Goal: Task Accomplishment & Management: Complete application form

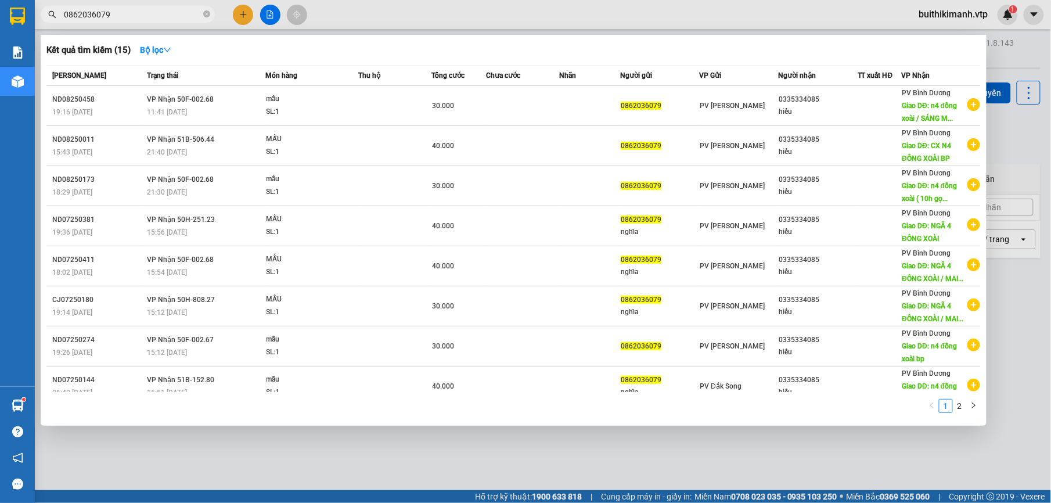
drag, startPoint x: 110, startPoint y: 13, endPoint x: 60, endPoint y: 16, distance: 50.1
click at [60, 16] on span "0862036079" at bounding box center [128, 14] width 174 height 17
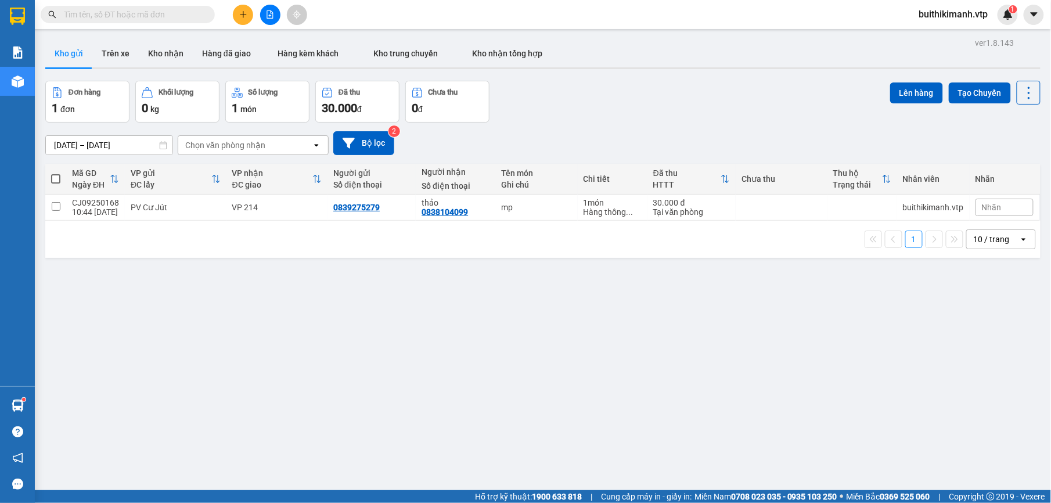
paste input "0835833899"
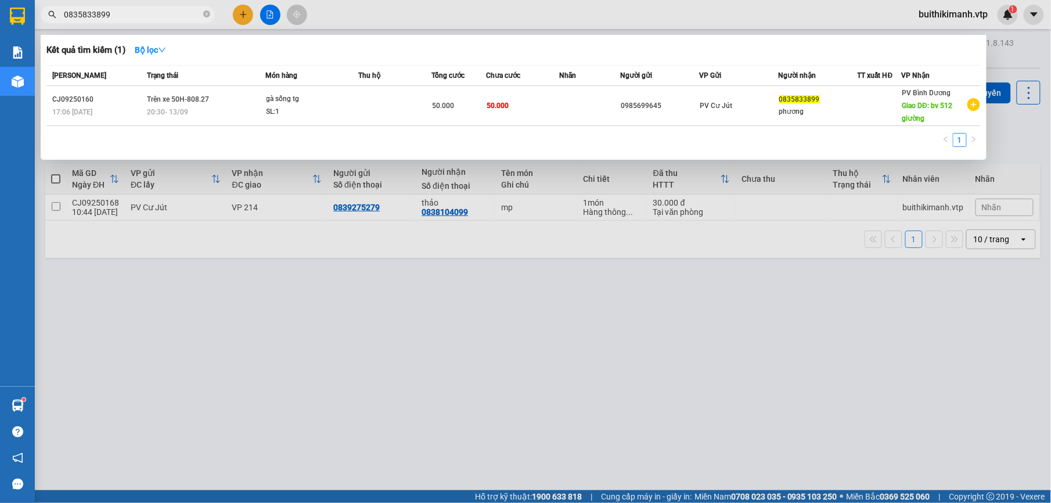
type input "0835833899"
click at [486, 310] on div at bounding box center [525, 251] width 1051 height 503
drag, startPoint x: 142, startPoint y: 17, endPoint x: 44, endPoint y: 6, distance: 98.8
click at [44, 6] on div "0835833899" at bounding box center [113, 14] width 226 height 17
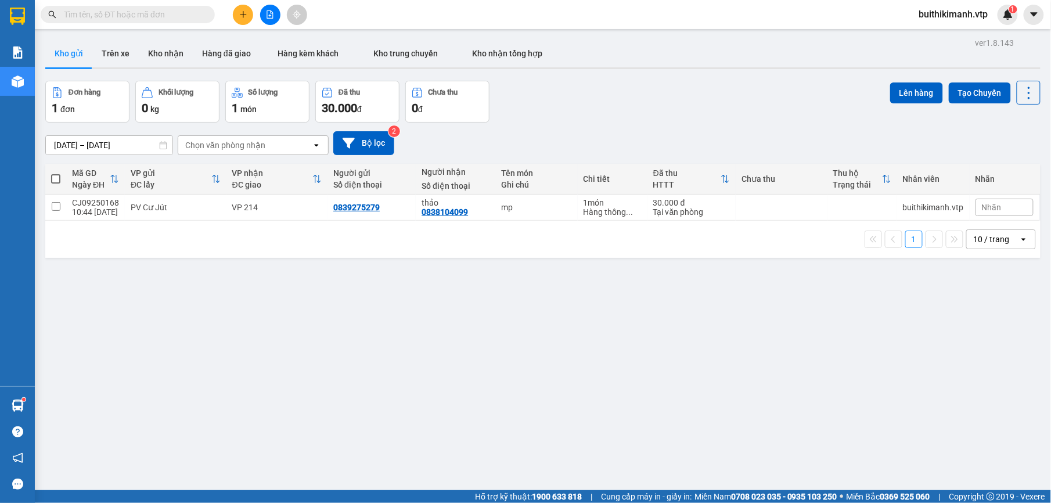
paste input "0985699645"
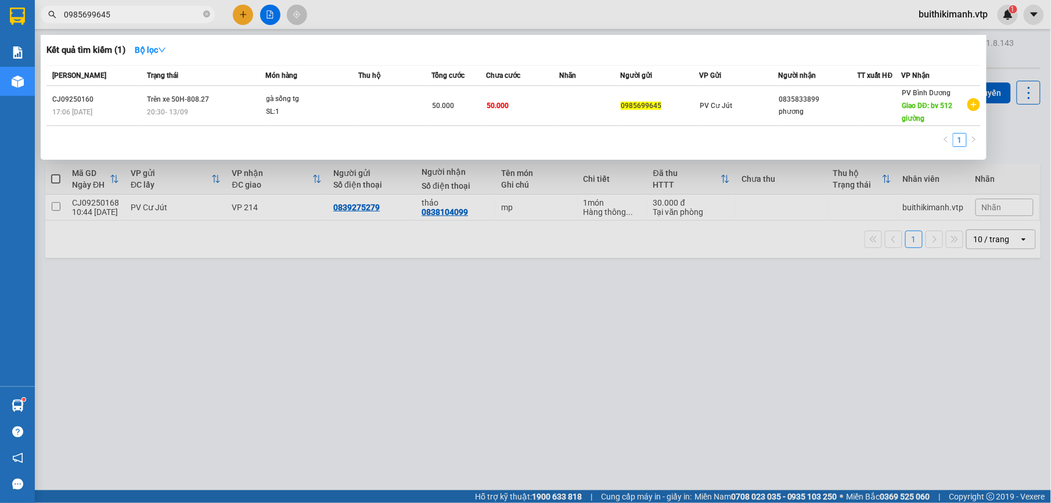
type input "0985699645"
click at [194, 344] on div at bounding box center [525, 251] width 1051 height 503
drag, startPoint x: 110, startPoint y: 16, endPoint x: 98, endPoint y: 7, distance: 14.9
click at [64, 12] on input "0985699645" at bounding box center [132, 14] width 137 height 13
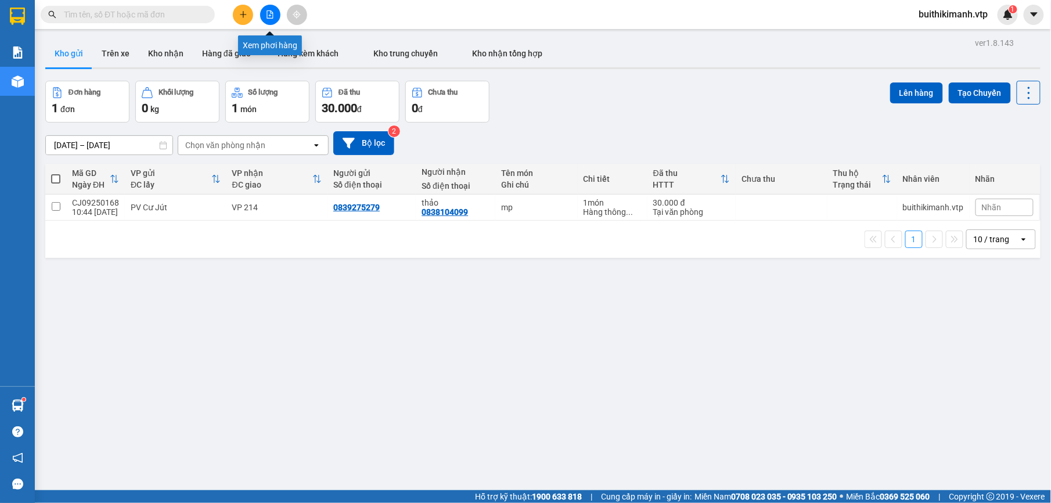
click at [273, 12] on icon "file-add" at bounding box center [270, 14] width 8 height 8
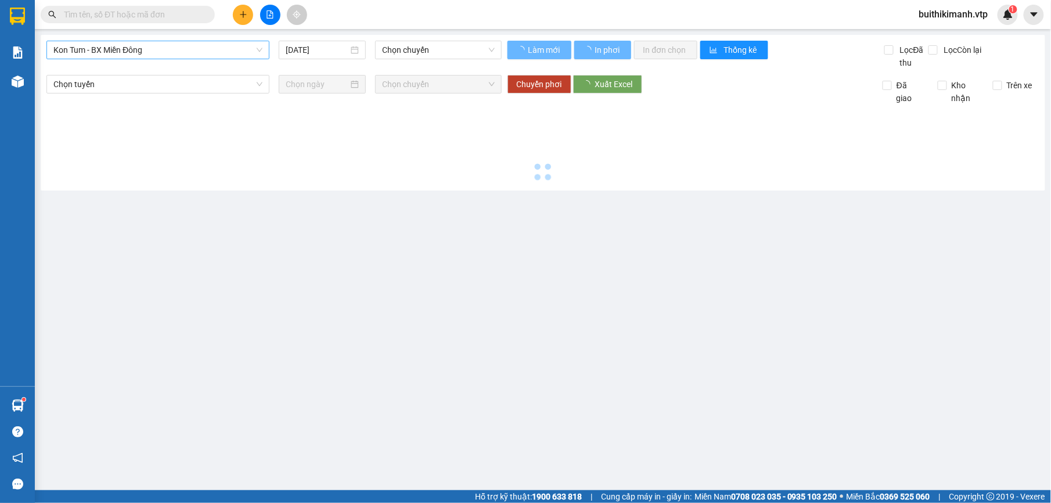
click at [152, 47] on span "Kon Tum - BX Miền Đông" at bounding box center [157, 49] width 209 height 17
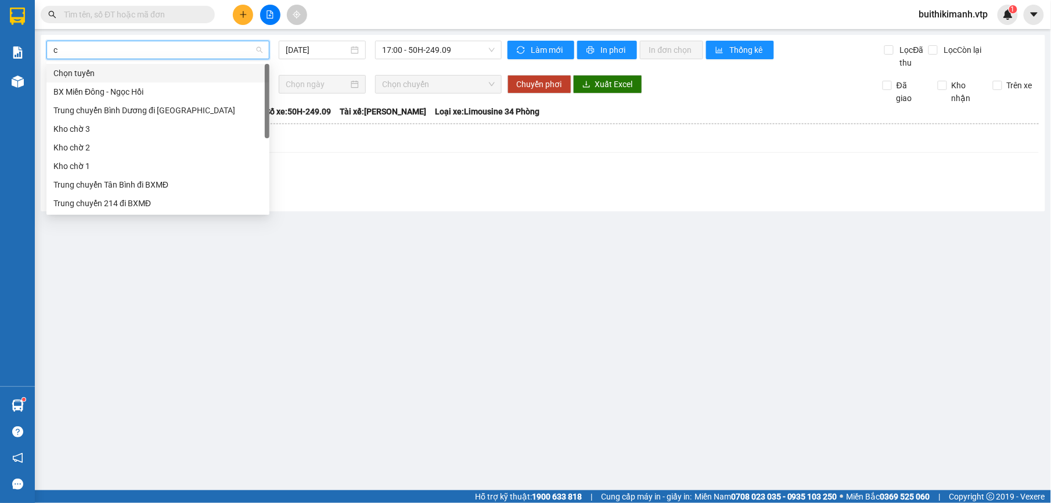
type input "cu"
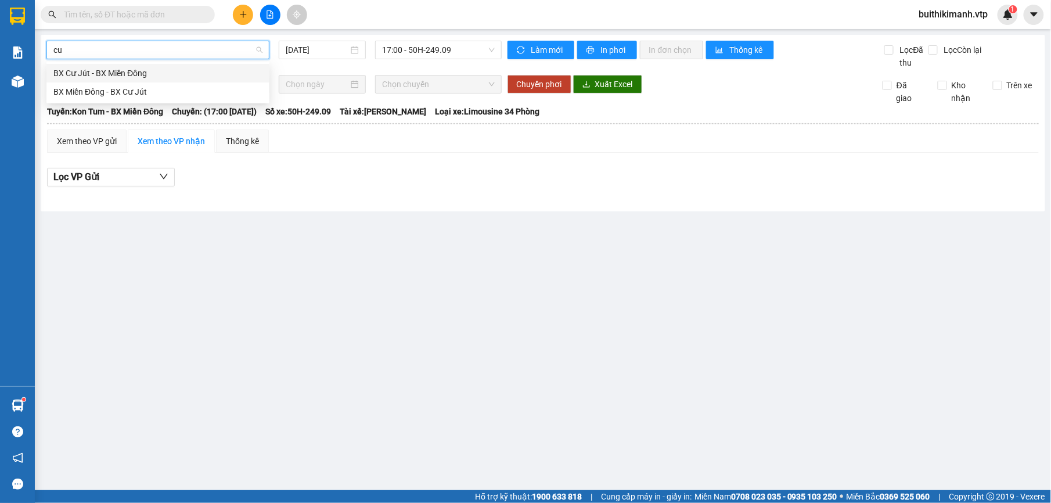
click at [165, 74] on div "BX Cư Jút - BX Miền Đông" at bounding box center [157, 73] width 209 height 13
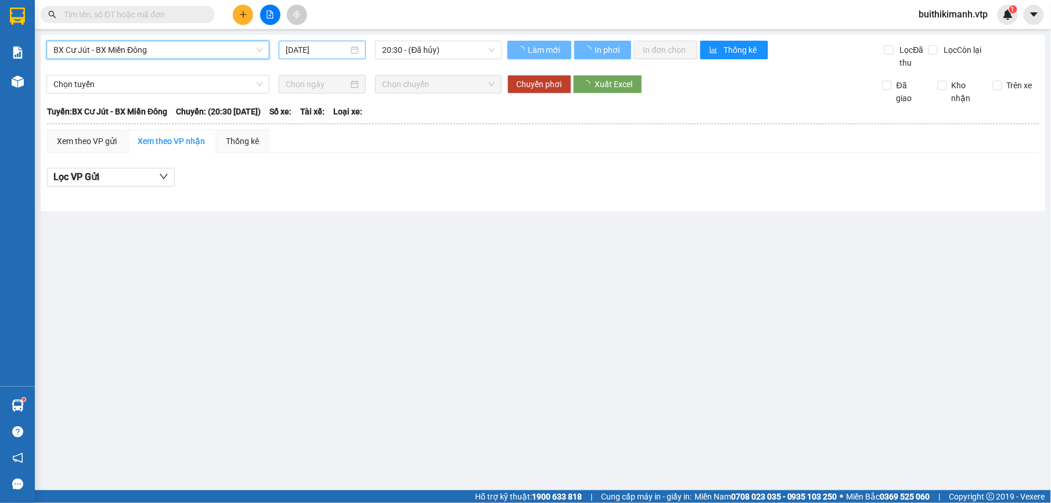
click at [347, 45] on input "[DATE]" at bounding box center [317, 50] width 63 height 13
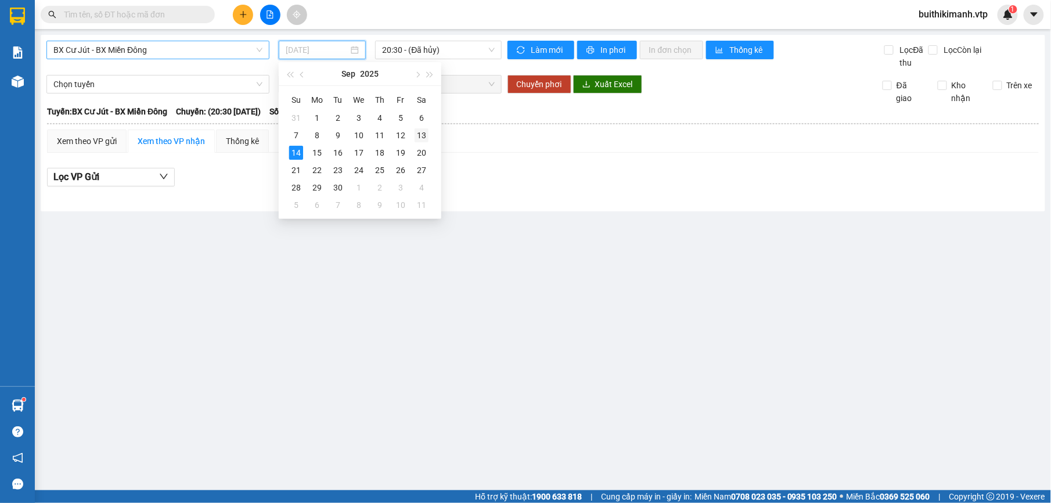
click at [426, 137] on div "13" at bounding box center [422, 135] width 14 height 14
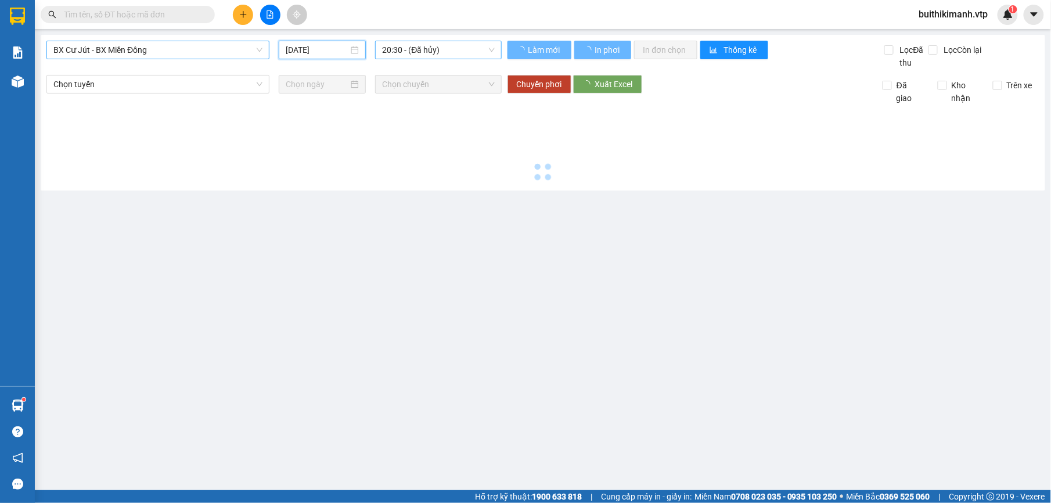
type input "[DATE]"
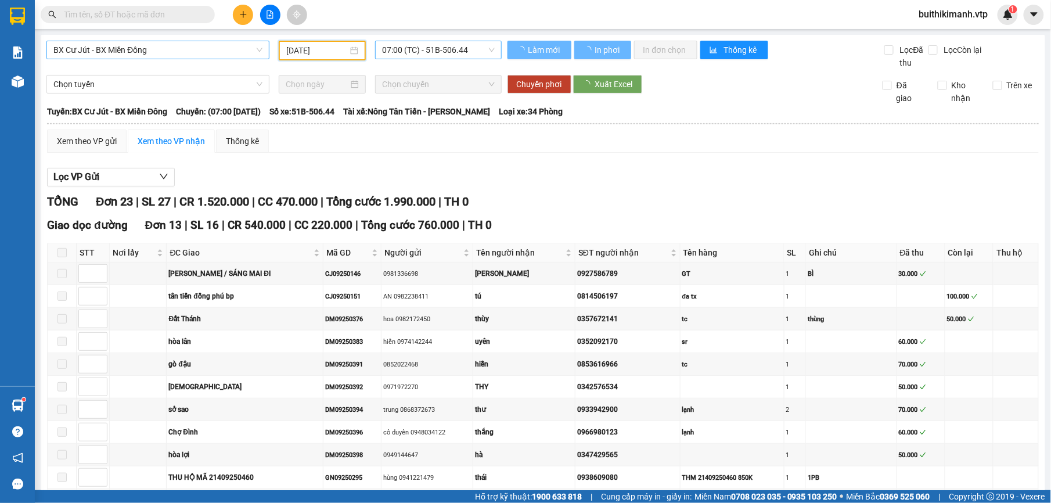
click at [446, 49] on span "07:00 (TC) - 51B-506.44" at bounding box center [438, 49] width 112 height 17
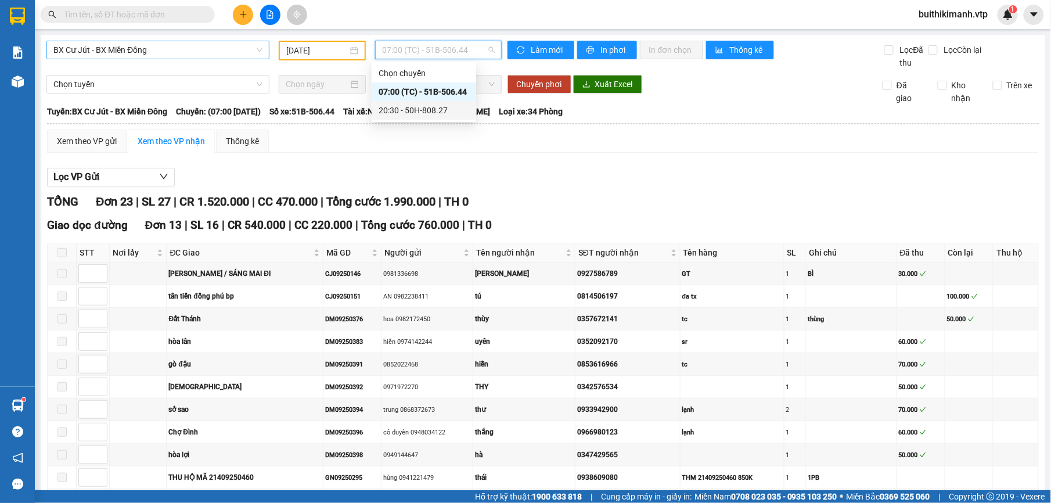
click at [447, 110] on div "20:30 - 50H-808.27" at bounding box center [424, 110] width 91 height 13
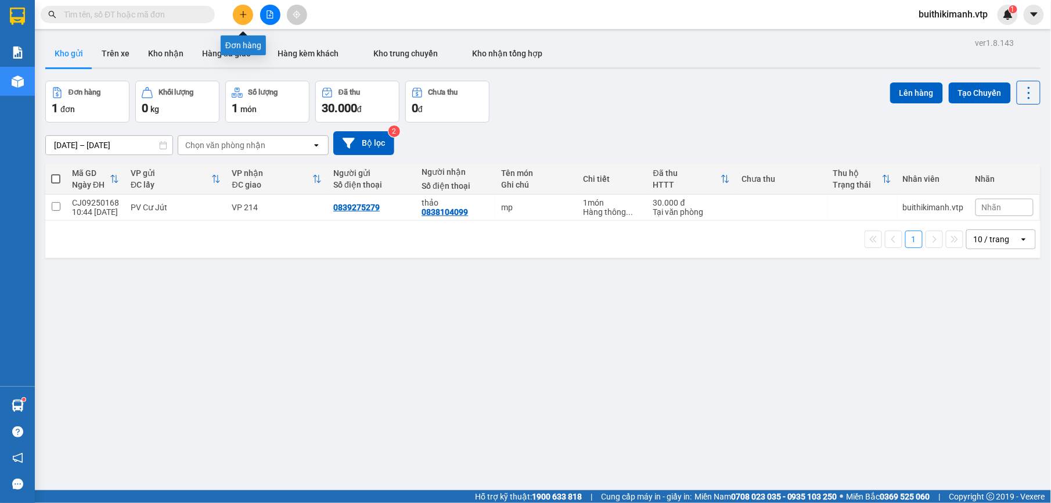
click at [237, 14] on button at bounding box center [243, 15] width 20 height 20
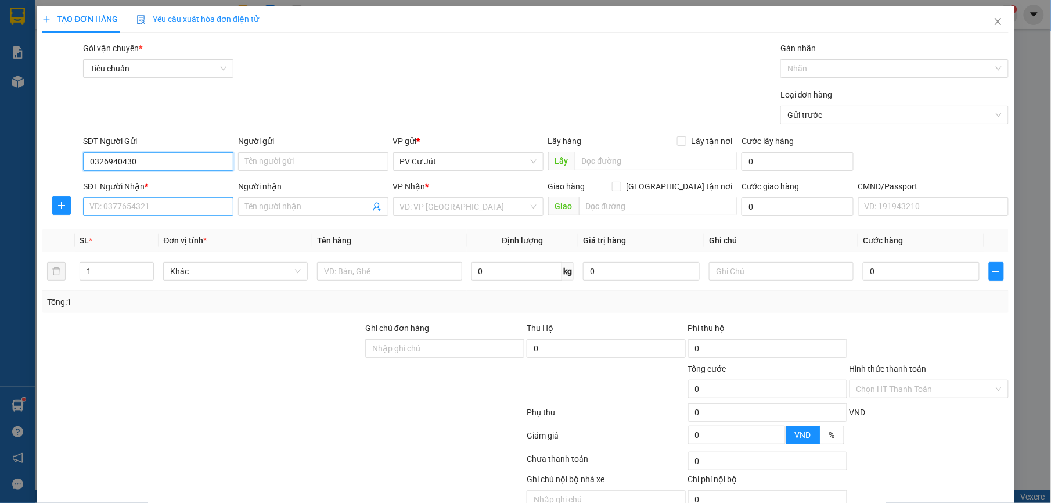
type input "0326940430"
click at [163, 208] on input "SĐT Người Nhận *" at bounding box center [158, 206] width 150 height 19
type input "0905744256"
click at [311, 208] on input "Người nhận" at bounding box center [307, 206] width 125 height 13
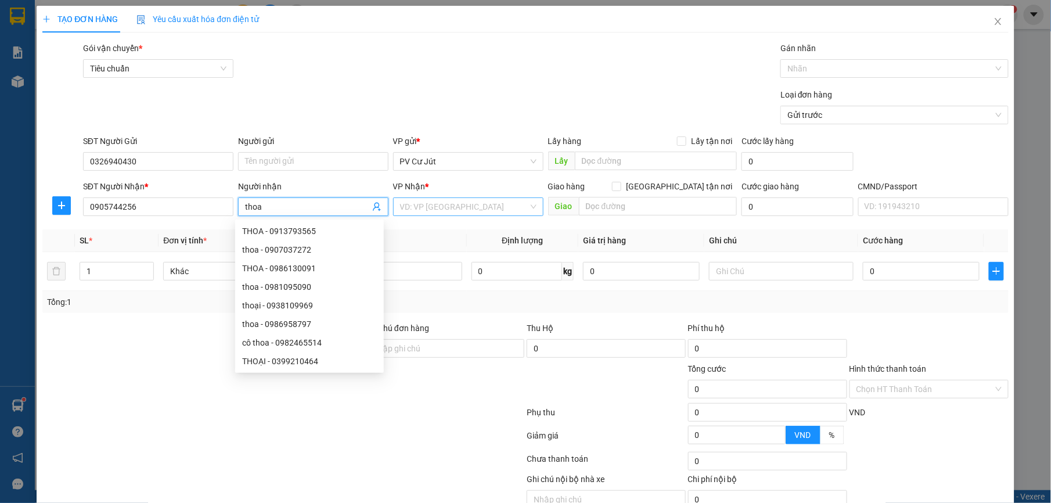
type input "thoa"
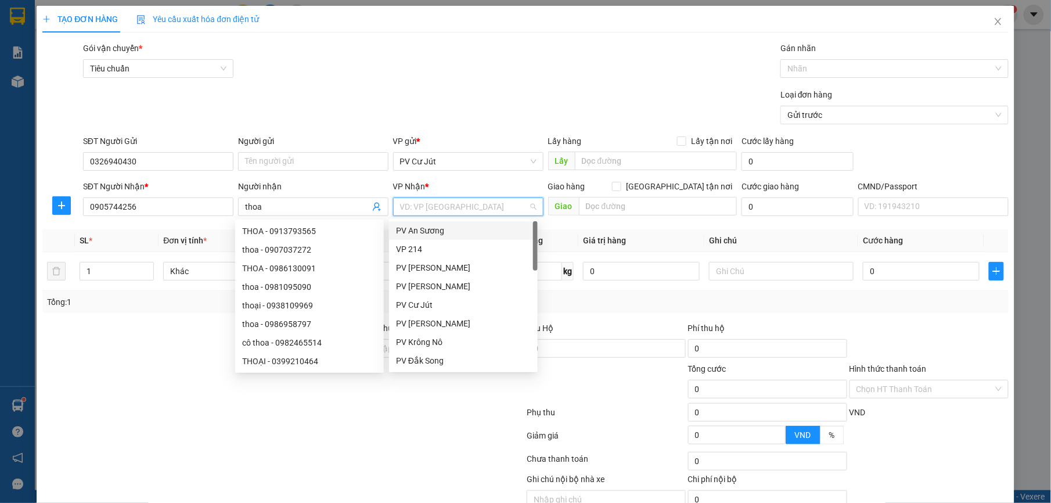
click at [468, 208] on input "search" at bounding box center [464, 206] width 128 height 17
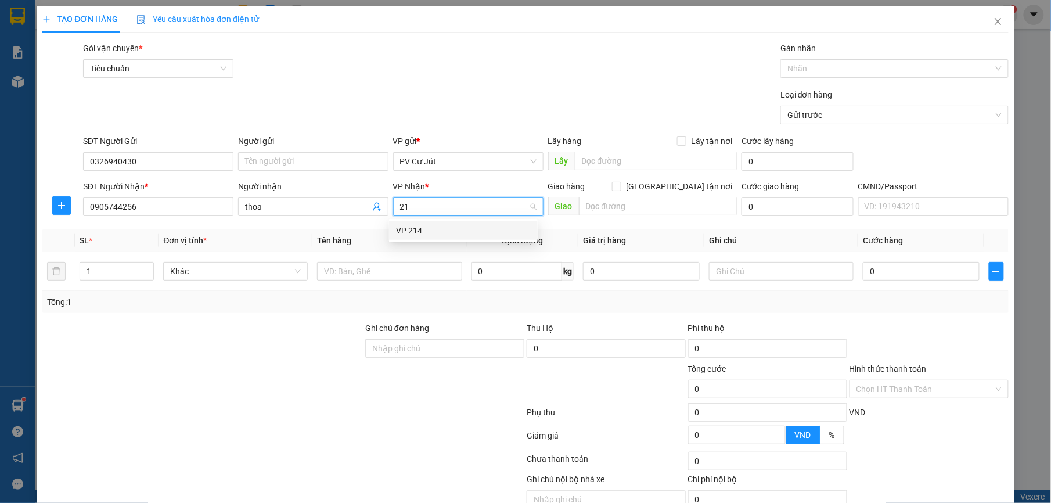
type input "214"
click at [426, 223] on div "VP 214" at bounding box center [463, 230] width 149 height 19
click at [368, 274] on input "text" at bounding box center [389, 271] width 145 height 19
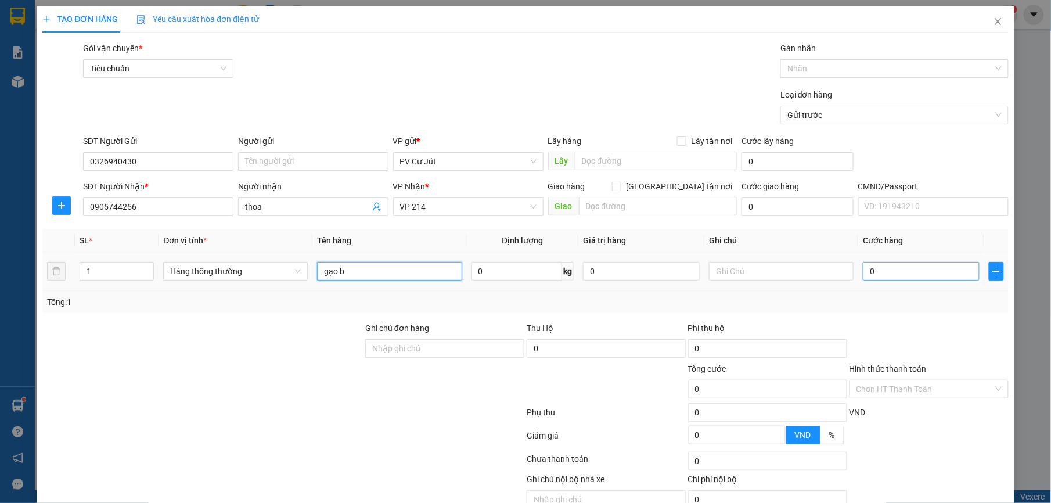
type input "gạo b"
click at [913, 278] on input "0" at bounding box center [921, 271] width 117 height 19
type input "8"
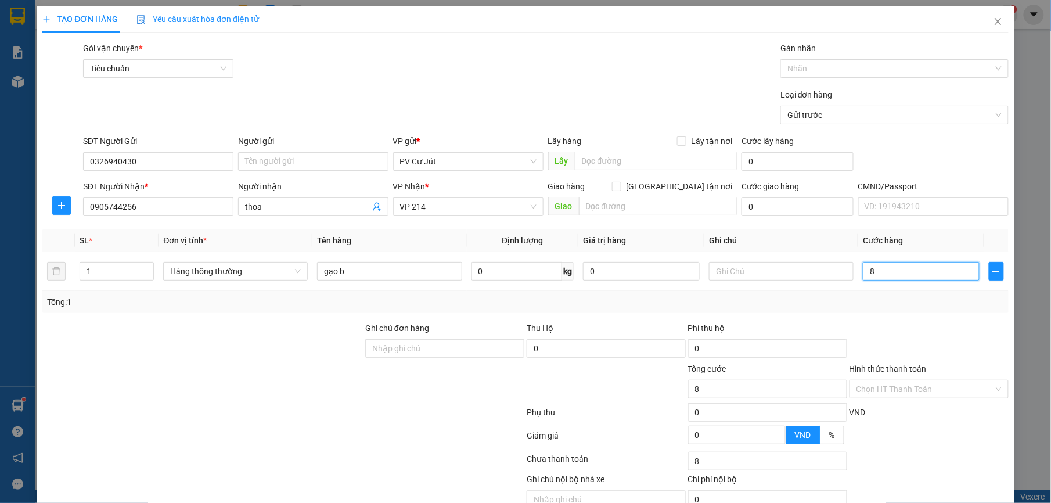
type input "80"
type input "800"
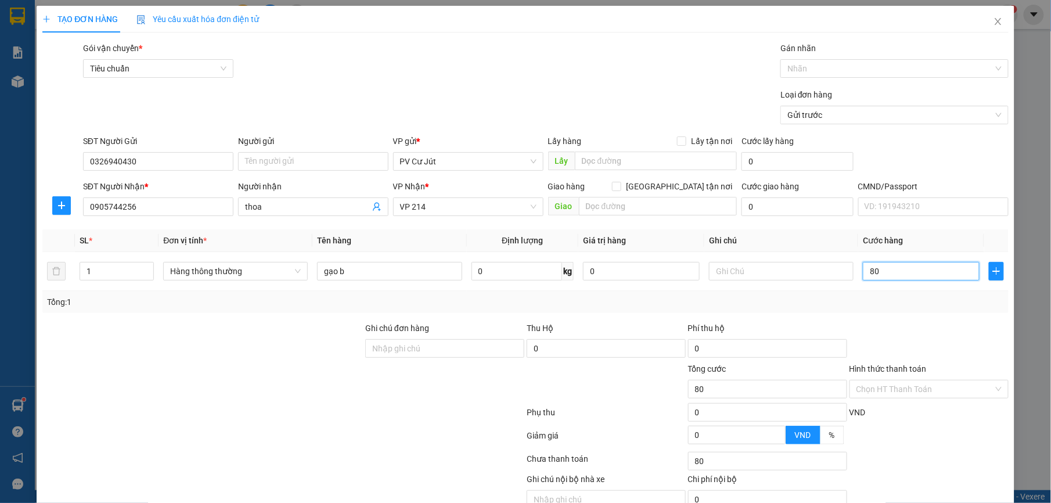
type input "800"
type input "8.000"
type input "80.000"
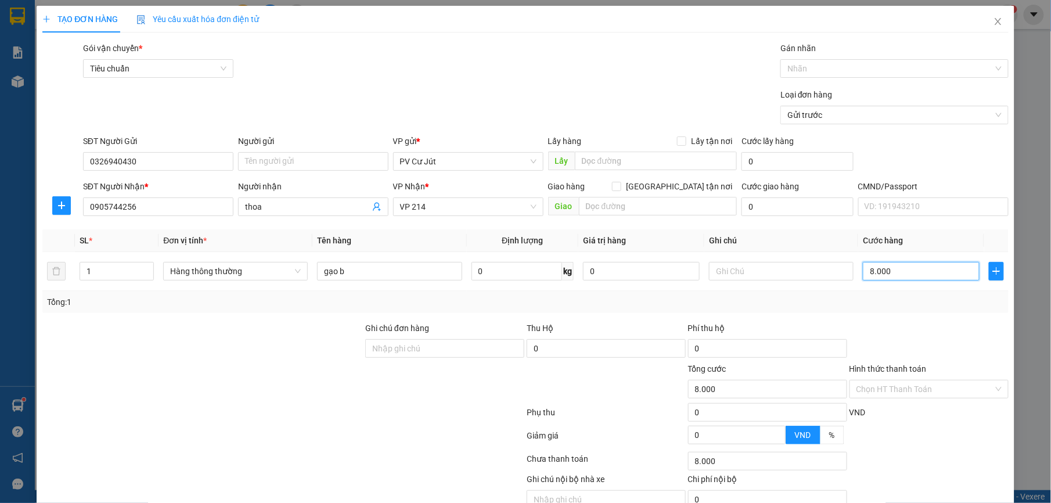
type input "80.000"
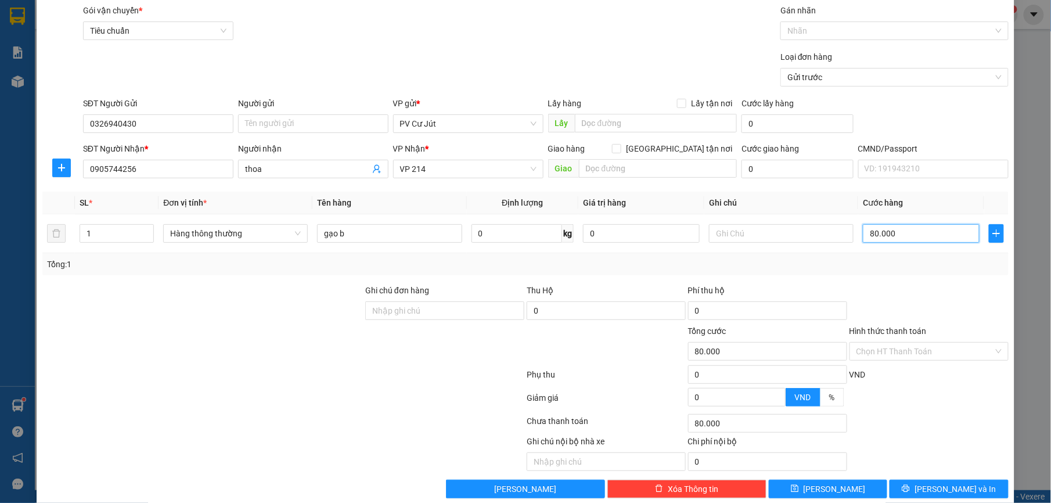
scroll to position [59, 0]
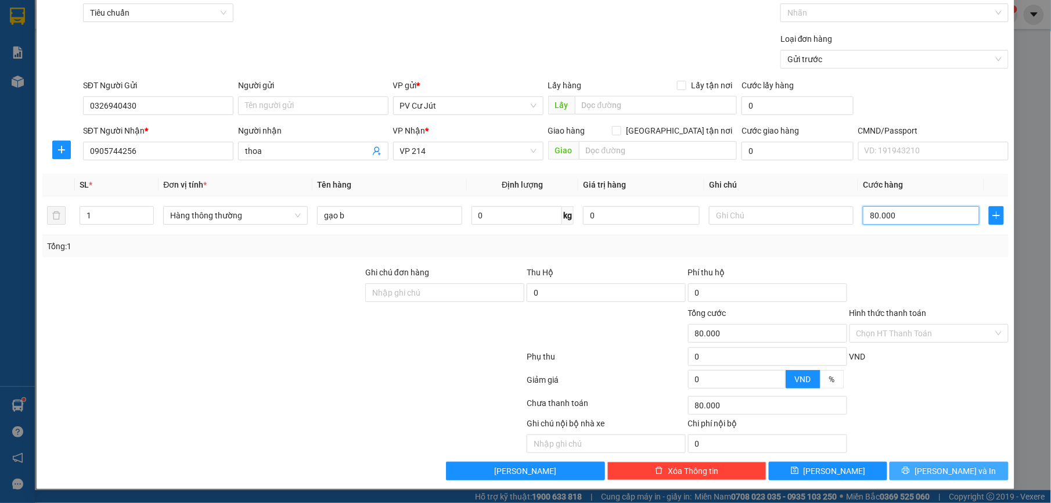
type input "80.000"
click at [910, 468] on icon "printer" at bounding box center [906, 470] width 8 height 8
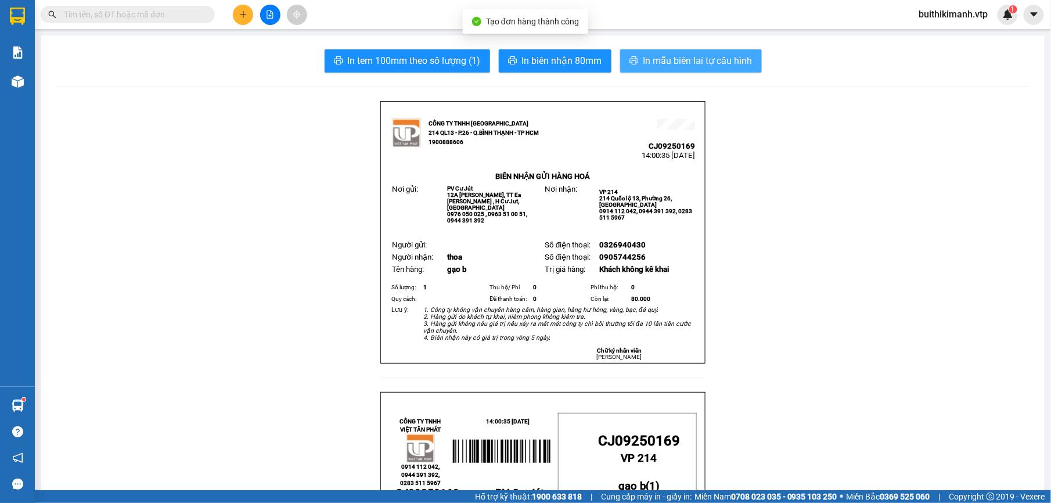
click at [744, 58] on span "In mẫu biên lai tự cấu hình" at bounding box center [697, 60] width 109 height 15
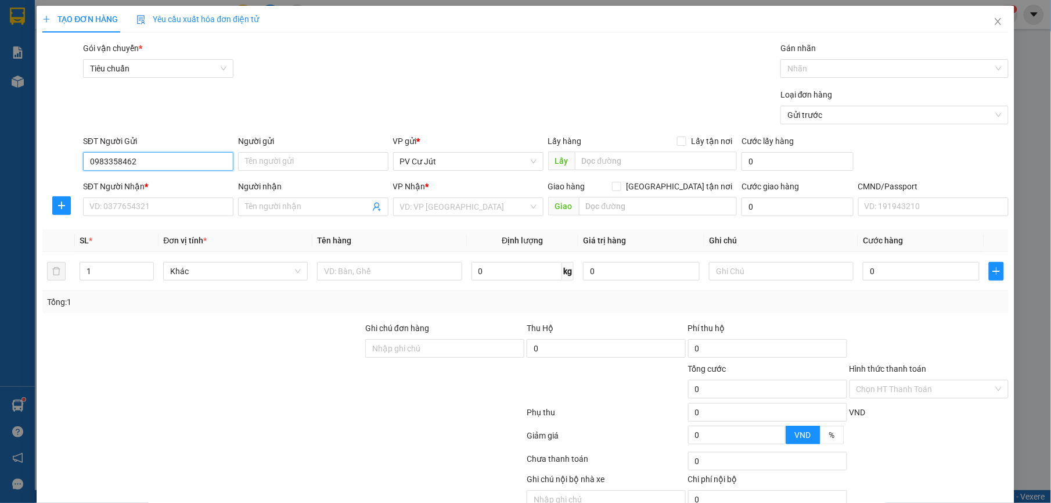
type input "0983358462"
click at [138, 195] on div "SĐT Người Nhận *" at bounding box center [158, 188] width 150 height 17
click at [141, 209] on input "SĐT Người Nhận *" at bounding box center [158, 206] width 150 height 19
type input "0905009265"
click at [271, 213] on input "Người nhận" at bounding box center [307, 206] width 125 height 13
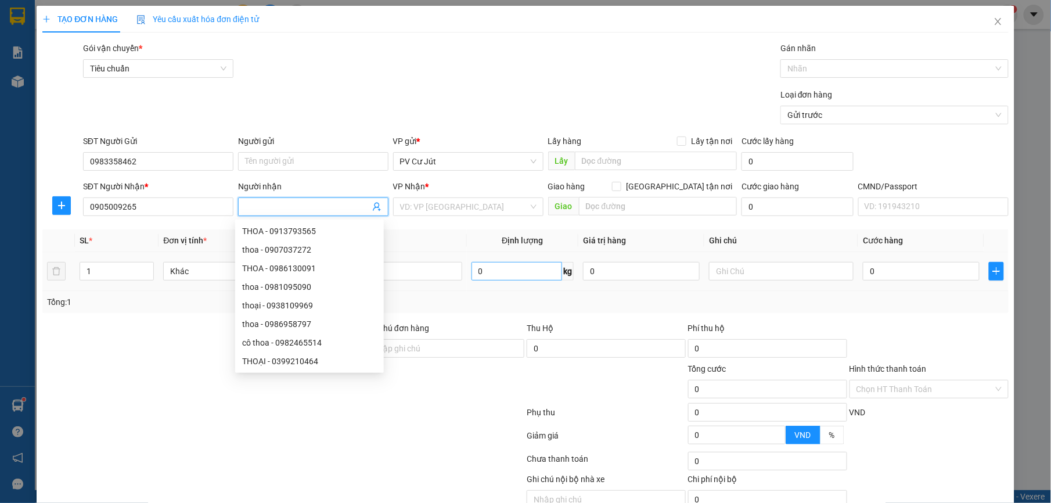
type input "d"
type input "đại"
click at [481, 204] on input "search" at bounding box center [464, 206] width 128 height 17
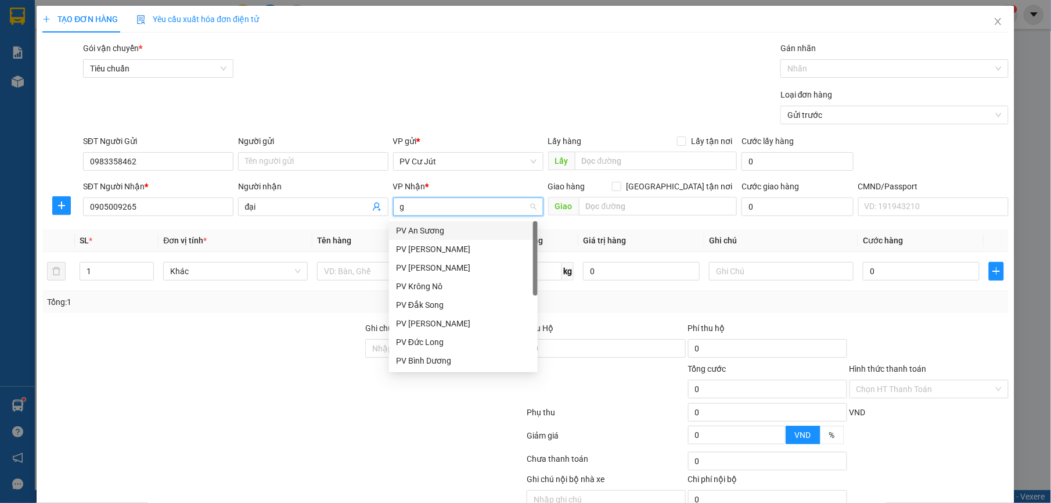
type input "gi"
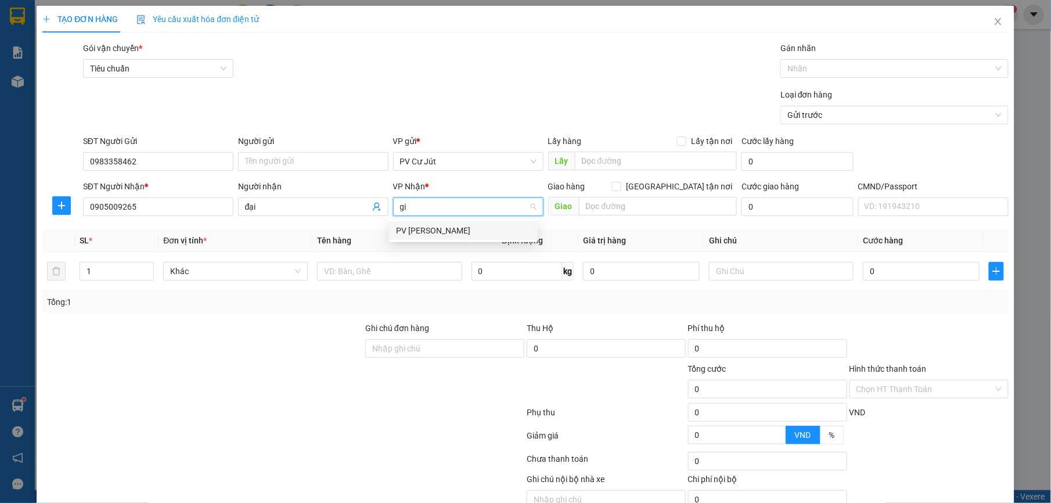
click at [479, 228] on div "PV [PERSON_NAME]" at bounding box center [463, 230] width 135 height 13
click at [595, 211] on input "text" at bounding box center [658, 206] width 158 height 19
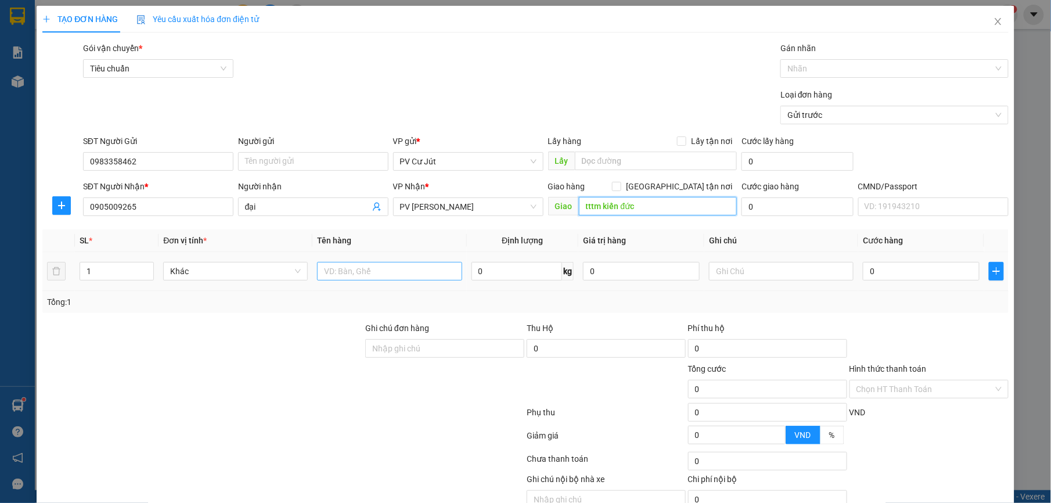
type input "tttm kiến đức"
click at [344, 278] on input "text" at bounding box center [389, 271] width 145 height 19
type input "gt bì"
click at [889, 280] on input "0" at bounding box center [921, 271] width 117 height 19
type input "3"
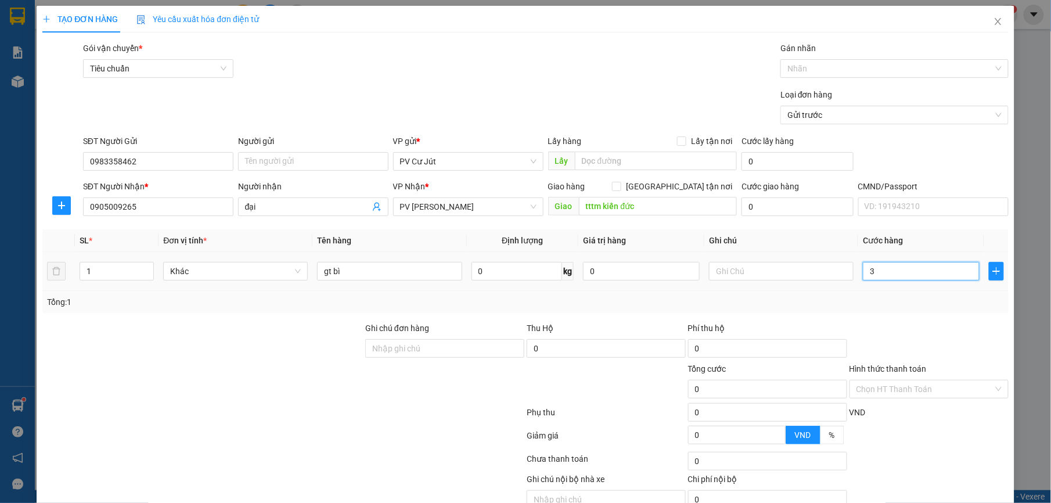
type input "3"
type input "30"
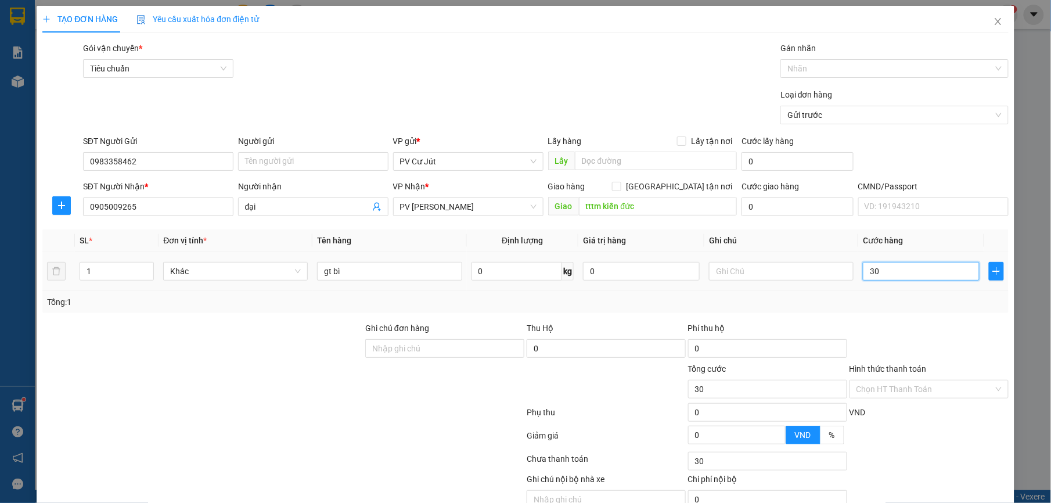
type input "300"
type input "3.000"
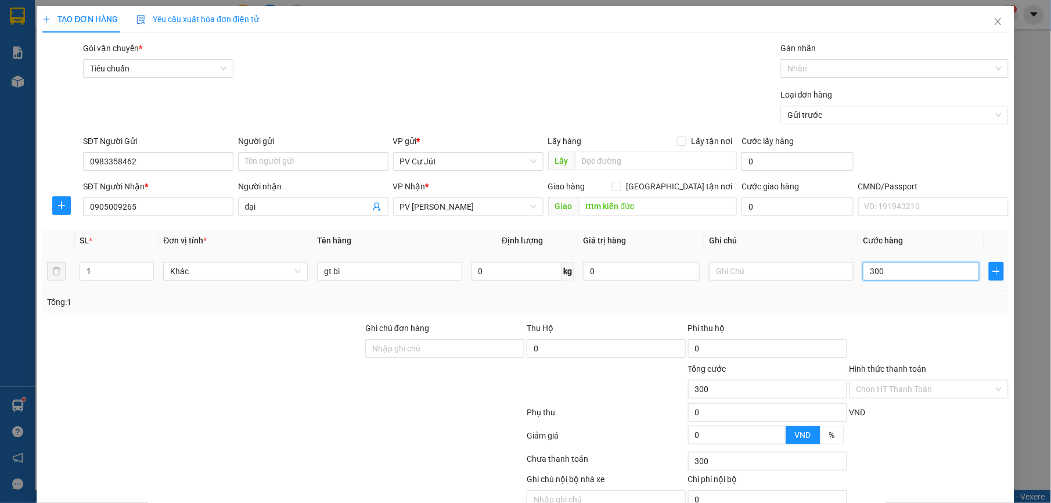
type input "3.000"
type input "30.000"
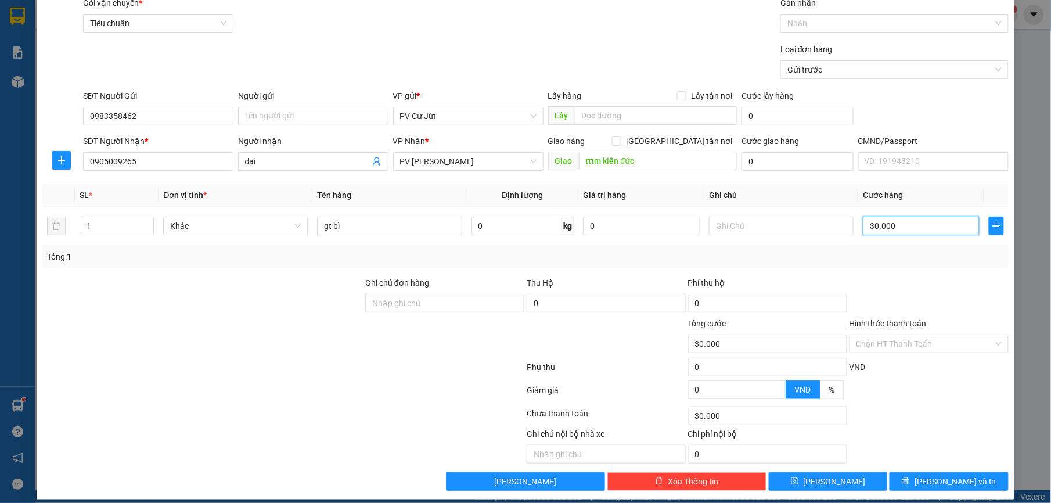
scroll to position [59, 0]
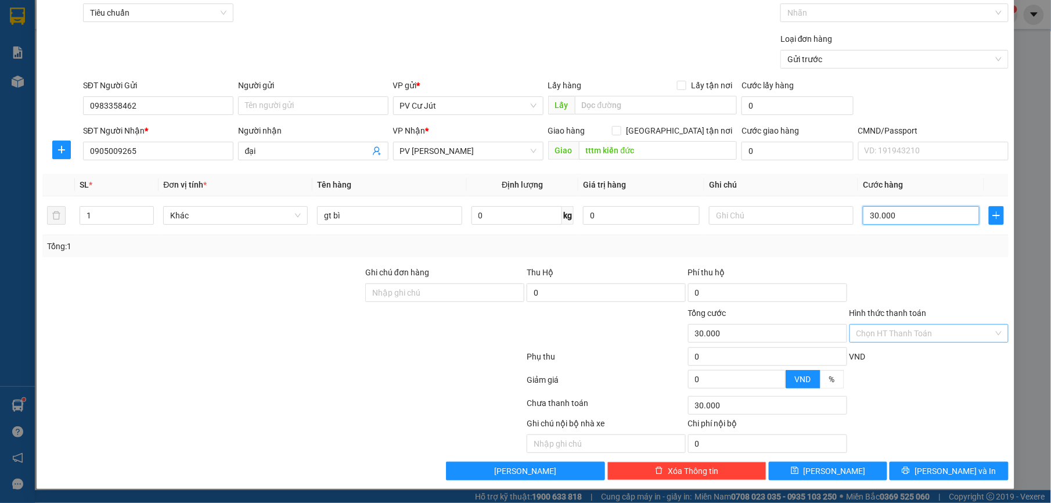
type input "30.000"
click at [898, 333] on input "Hình thức thanh toán" at bounding box center [924, 333] width 137 height 17
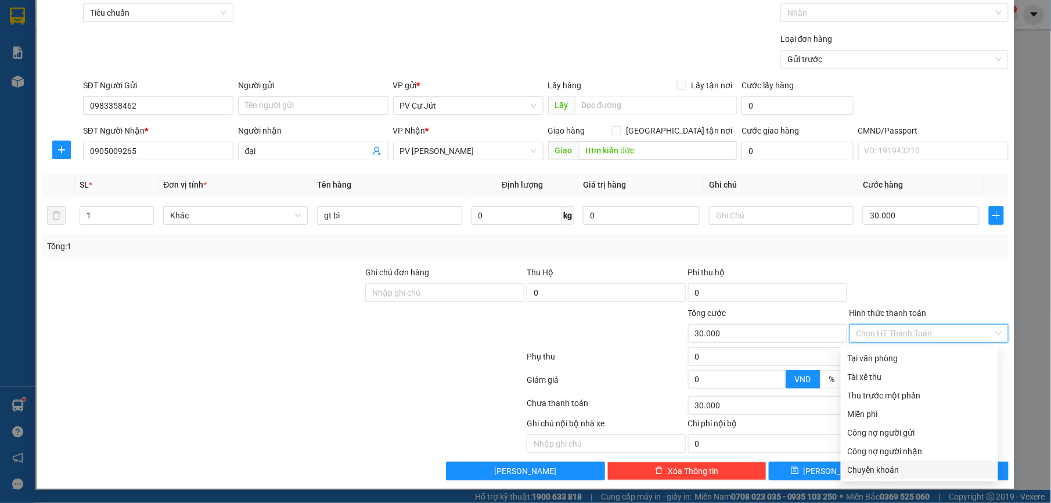
click at [913, 469] on div "Chuyển khoản" at bounding box center [919, 469] width 143 height 13
type input "0"
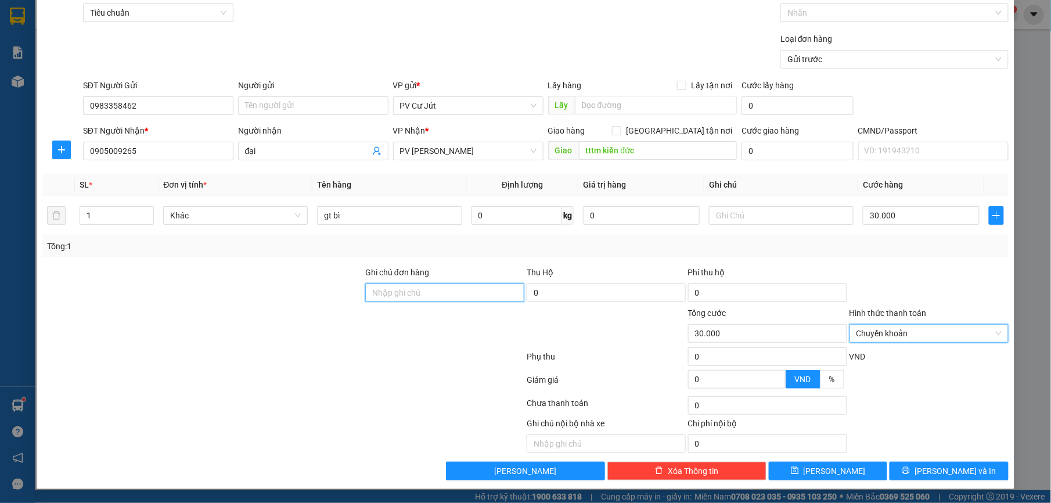
click at [500, 287] on input "Ghi chú đơn hàng" at bounding box center [444, 292] width 159 height 19
type input "ck 6868 30k"
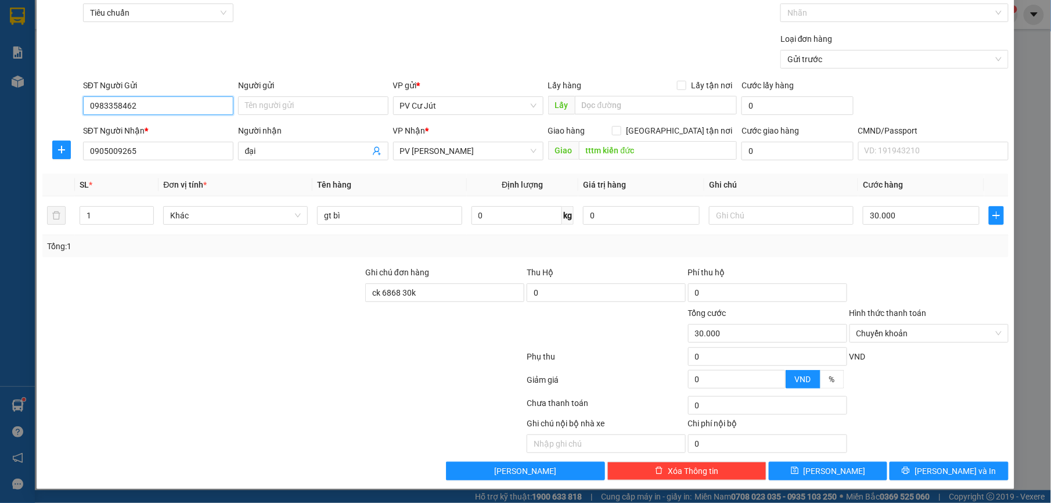
drag, startPoint x: 151, startPoint y: 96, endPoint x: 65, endPoint y: 105, distance: 86.3
click at [65, 105] on div "SĐT Người Gửi 0983358462 0983358462 Người gửi Tên người gửi VP gửi * PV Cư Jút …" at bounding box center [525, 99] width 968 height 41
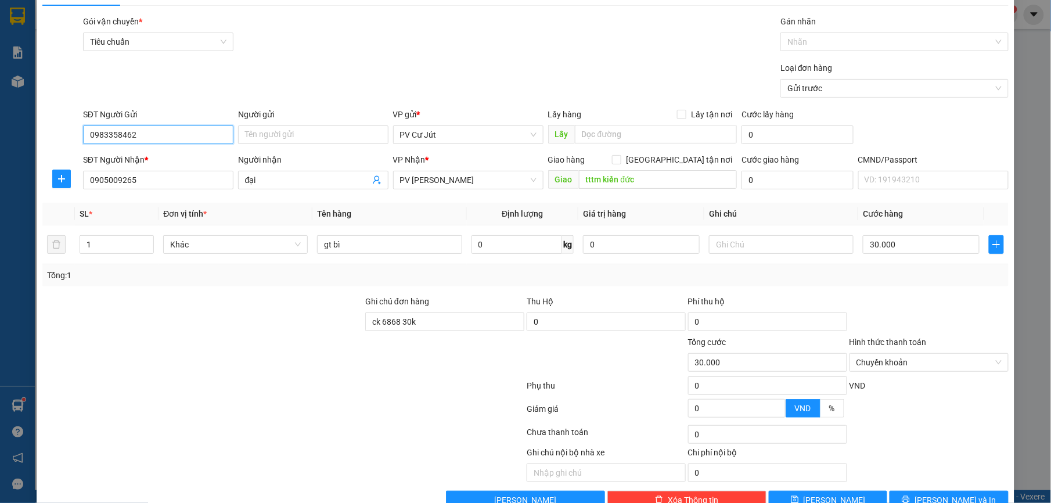
scroll to position [0, 0]
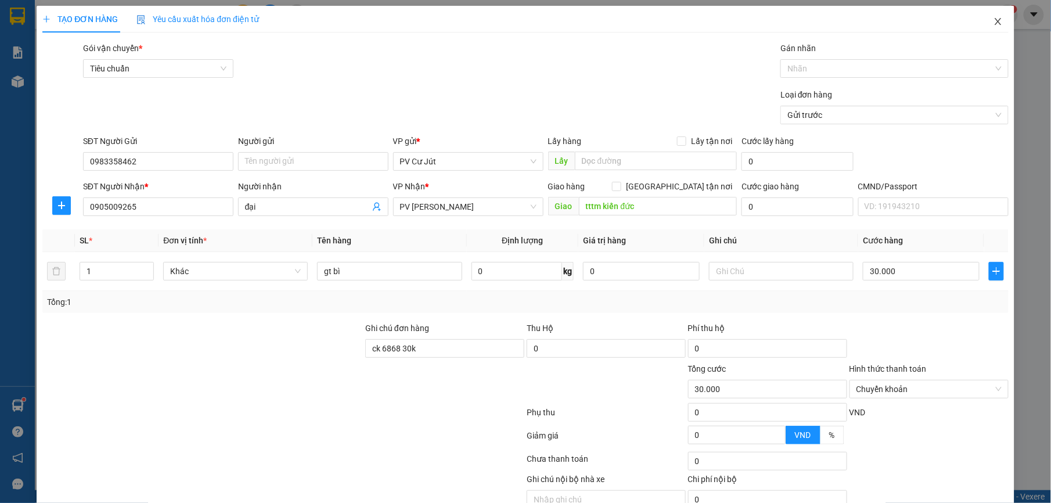
click at [995, 24] on icon "close" at bounding box center [998, 21] width 6 height 7
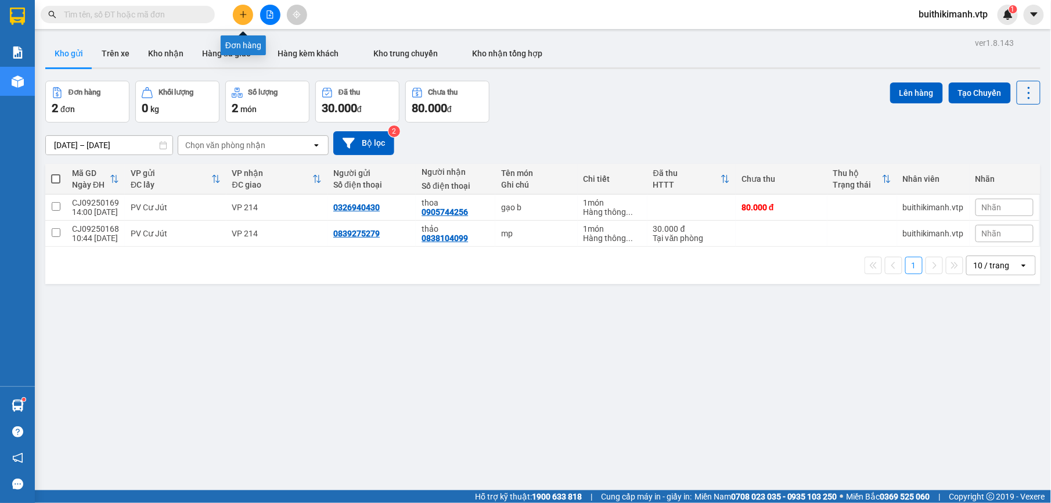
click at [240, 16] on icon "plus" at bounding box center [243, 14] width 8 height 8
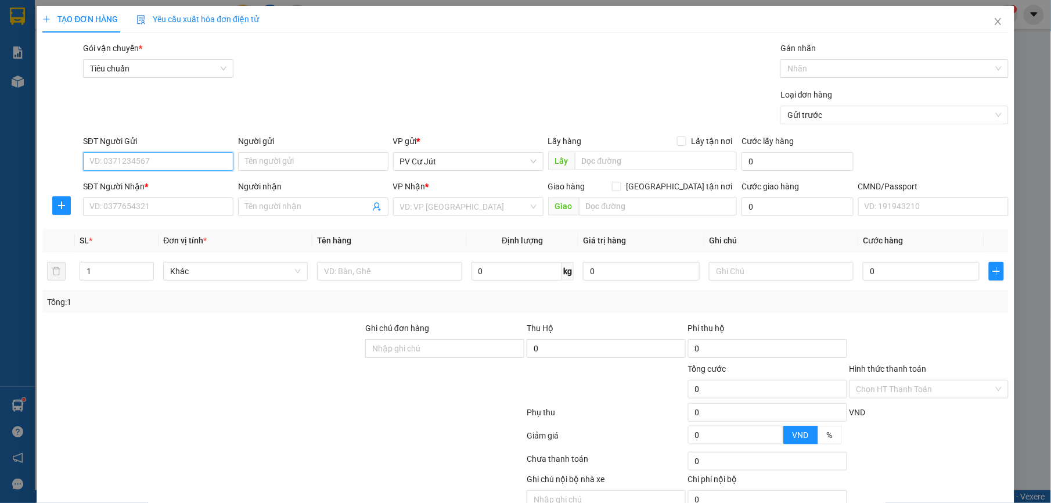
paste input "0983358462"
type input "0983358462"
click at [182, 212] on input "SĐT Người Nhận *" at bounding box center [158, 206] width 150 height 19
type input "0905009265"
click at [281, 210] on input "Người nhận" at bounding box center [307, 206] width 125 height 13
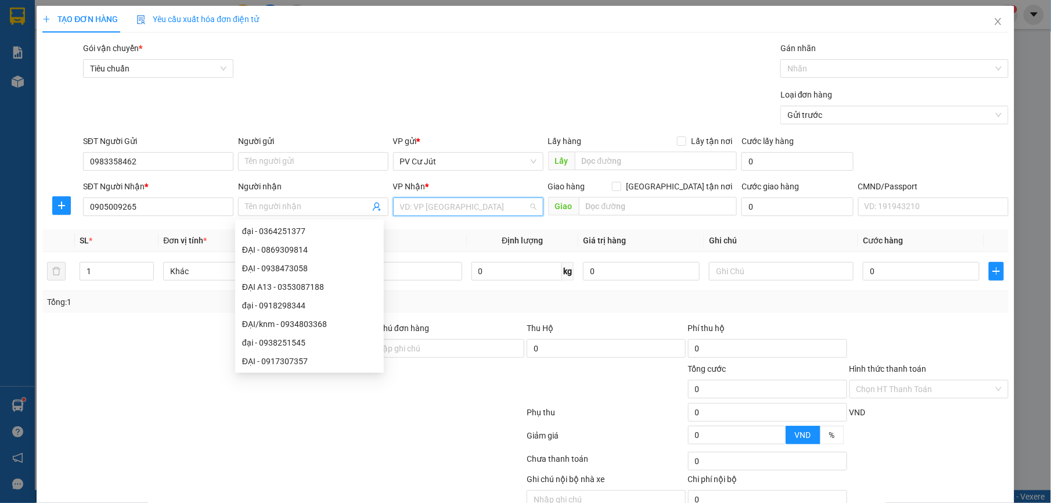
click at [456, 212] on input "search" at bounding box center [464, 206] width 128 height 17
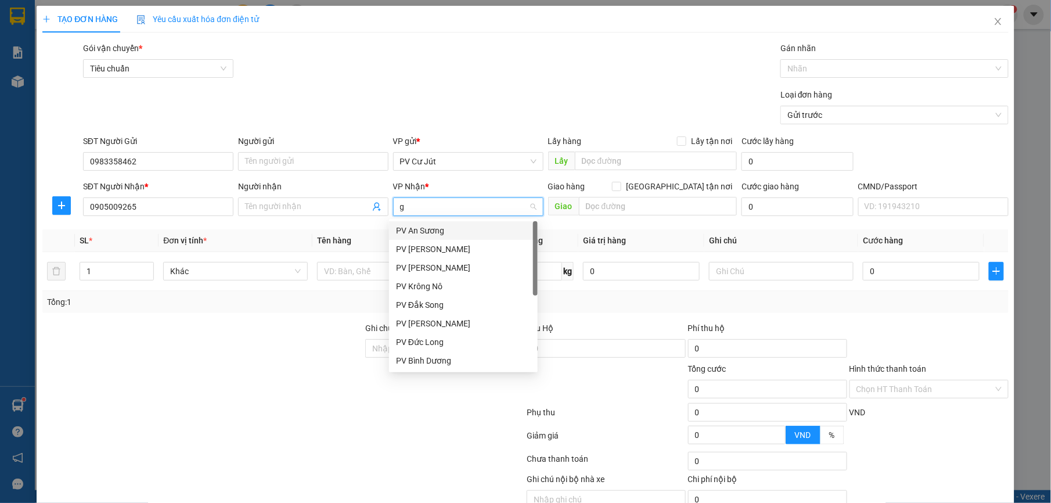
type input "gi"
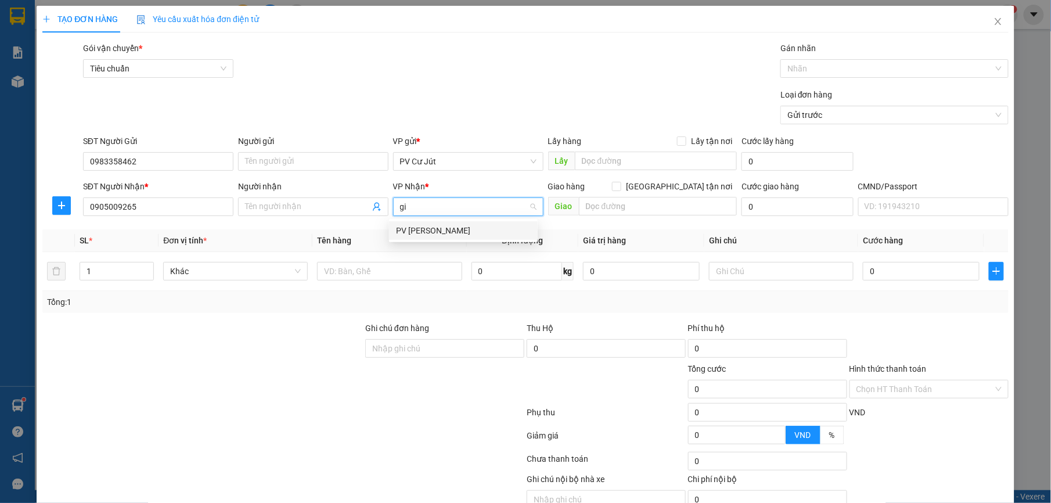
click at [449, 229] on div "PV [PERSON_NAME]" at bounding box center [463, 230] width 135 height 13
click at [618, 204] on input "text" at bounding box center [658, 206] width 158 height 19
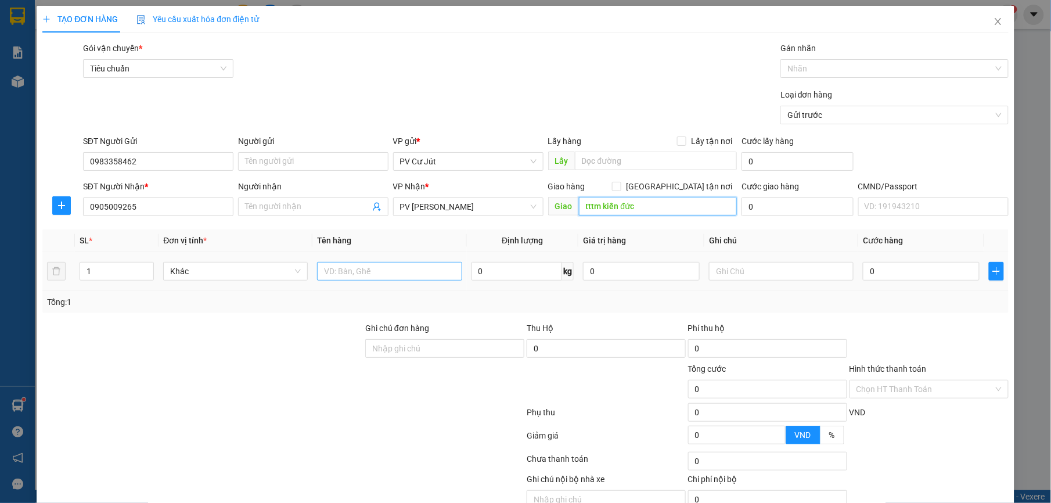
type input "tttm kiến đức"
click at [350, 266] on input "text" at bounding box center [389, 271] width 145 height 19
type input "gt bì"
click at [892, 279] on input "0" at bounding box center [921, 271] width 117 height 19
type input "3"
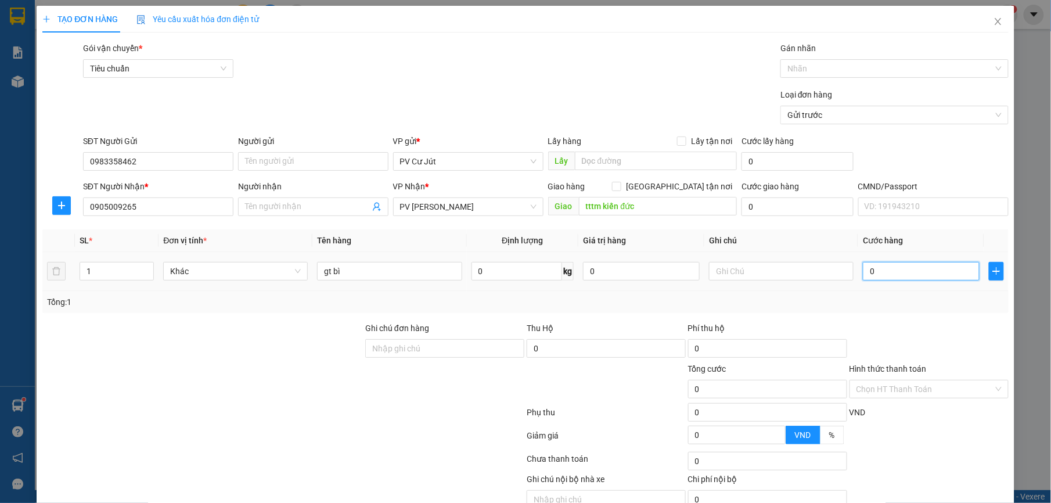
type input "3"
type input "30"
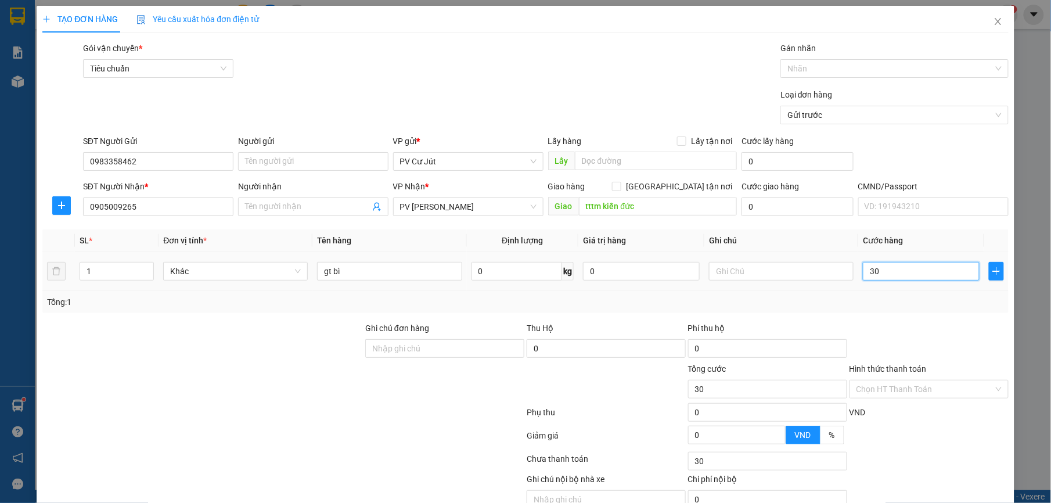
type input "300"
type input "3.000"
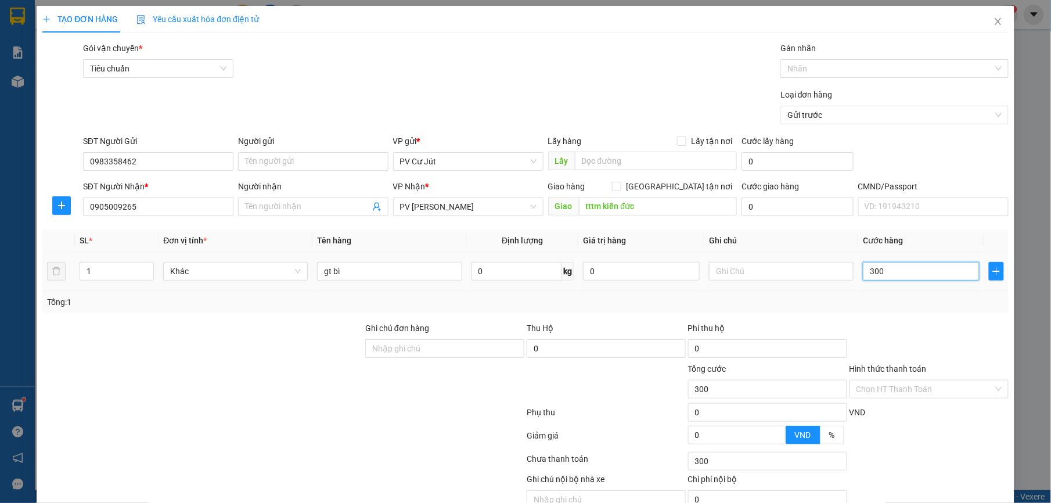
type input "3.000"
type input "30.000"
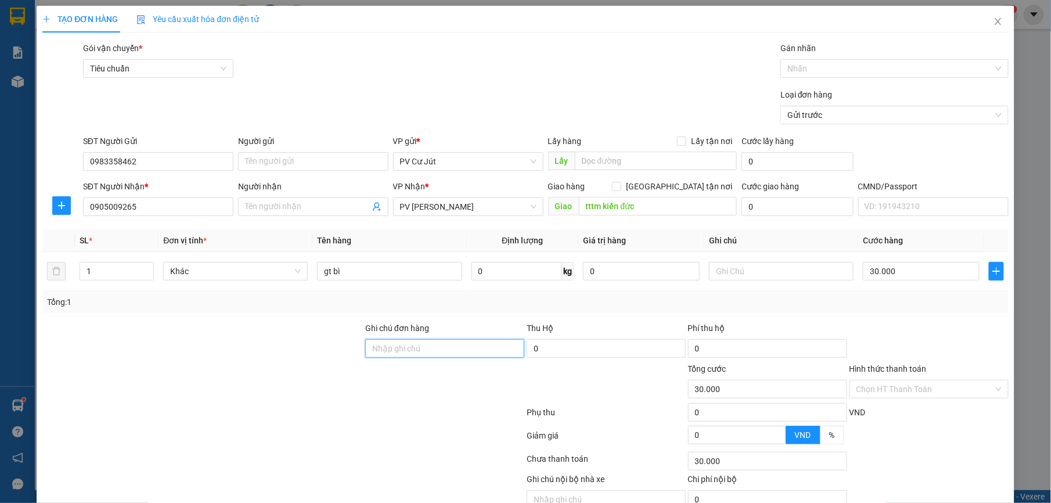
click at [421, 346] on input "Ghi chú đơn hàng" at bounding box center [444, 348] width 159 height 19
type input "ck 6868 30k 14h28 1409"
click at [872, 401] on div "Hình thức thanh toán Chọn HT Thanh Toán" at bounding box center [928, 382] width 159 height 41
click at [890, 388] on input "Hình thức thanh toán" at bounding box center [924, 388] width 137 height 17
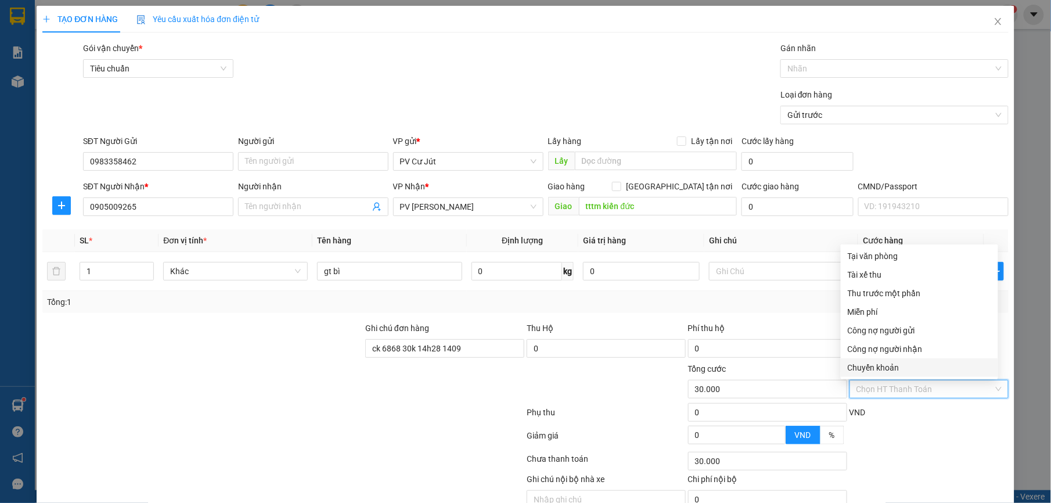
click at [904, 363] on div "Chuyển khoản" at bounding box center [919, 367] width 143 height 13
type input "0"
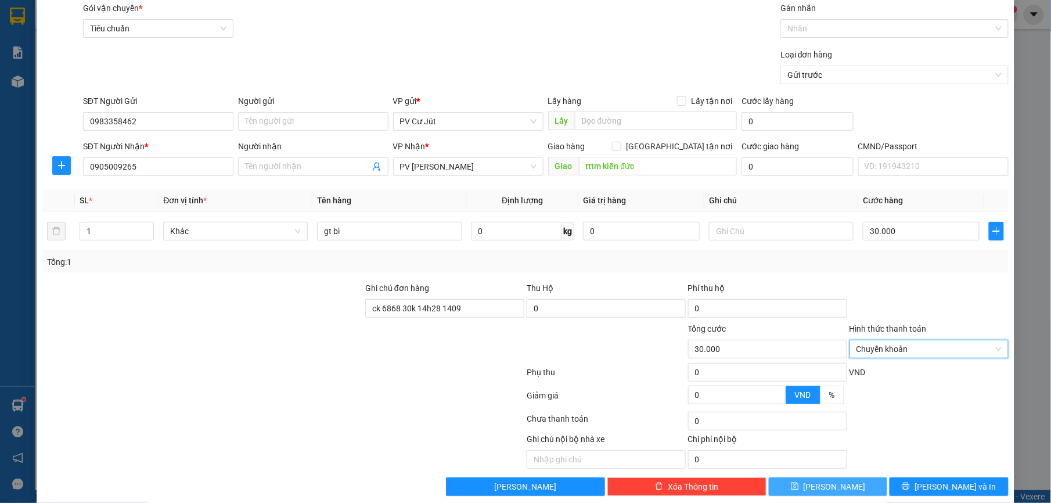
scroll to position [59, 0]
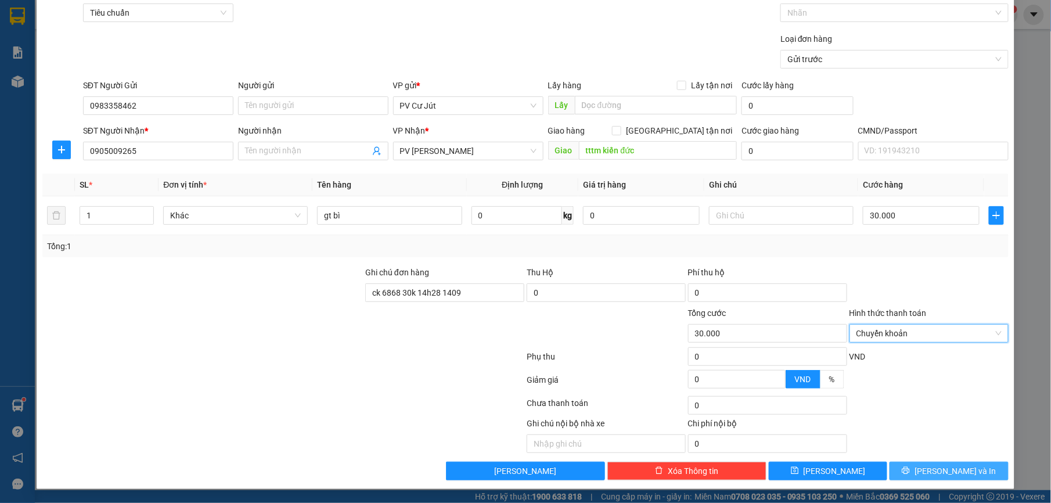
click at [917, 477] on button "[PERSON_NAME] và In" at bounding box center [948, 471] width 118 height 19
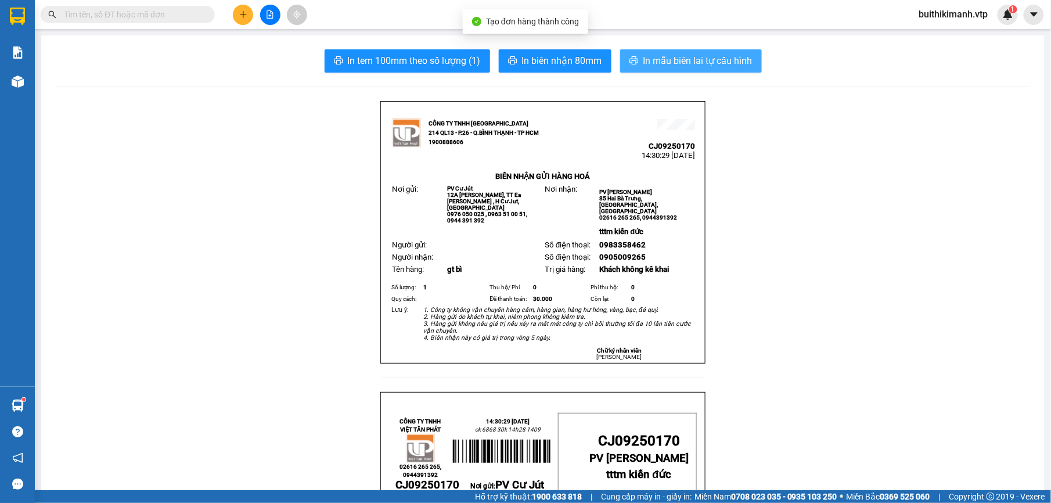
click at [704, 67] on span "In mẫu biên lai tự cấu hình" at bounding box center [697, 60] width 109 height 15
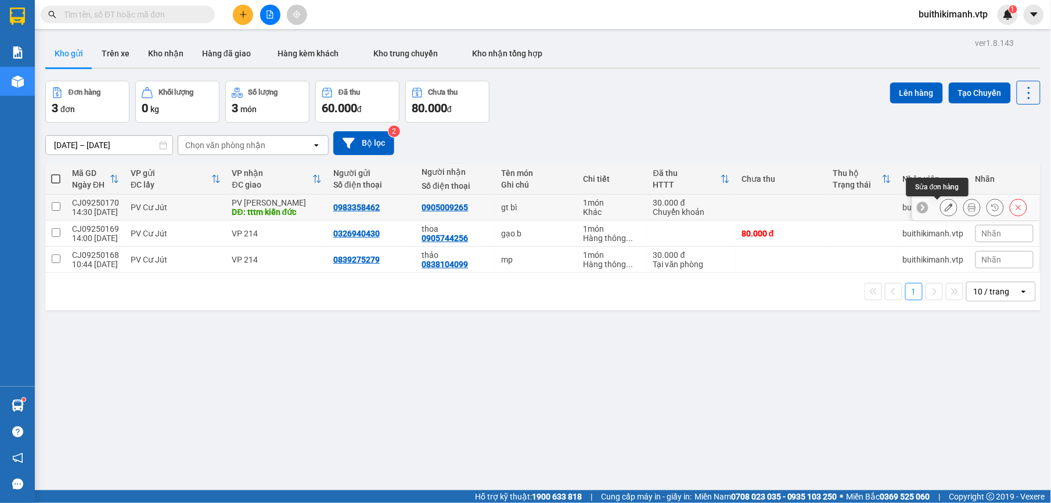
click at [945, 207] on icon at bounding box center [949, 207] width 8 height 8
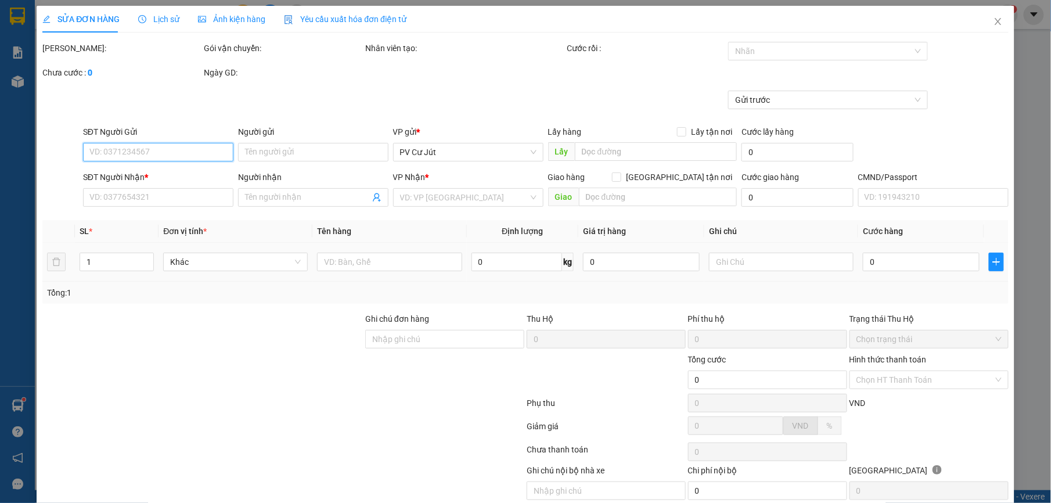
type input "0983358462"
type input "0905009265"
type input "tttm kiến đức"
type input "ck 6868 30k 14h28 1409"
type input "30.000"
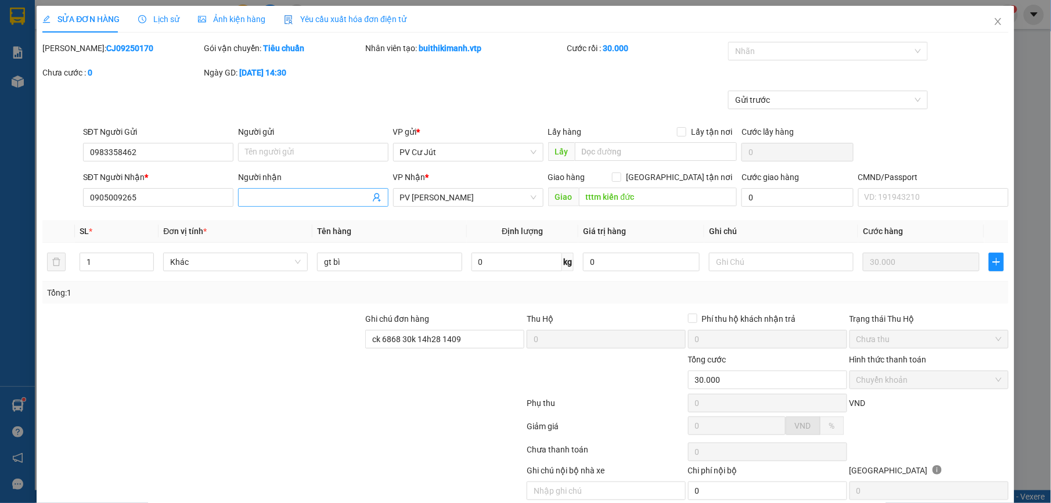
click at [272, 203] on input "Người nhận" at bounding box center [307, 197] width 125 height 13
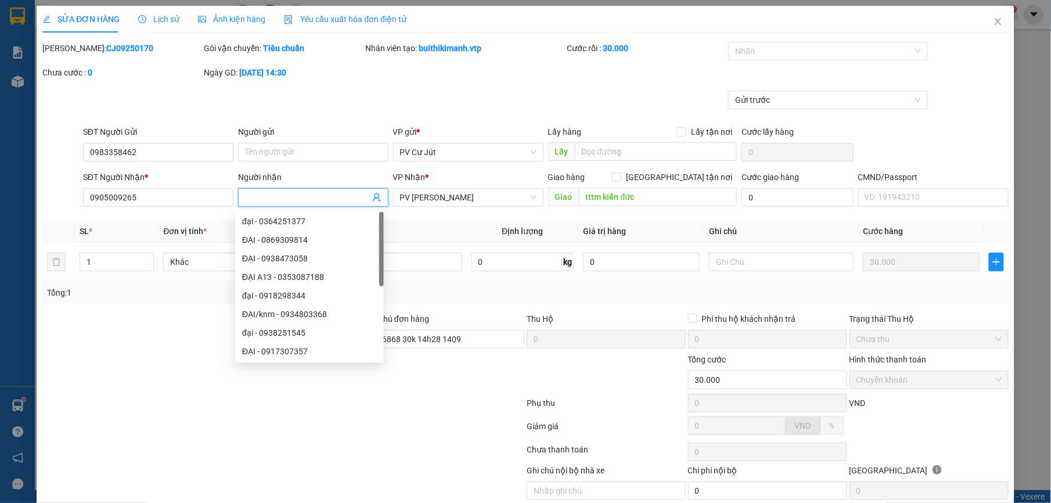
type input "d"
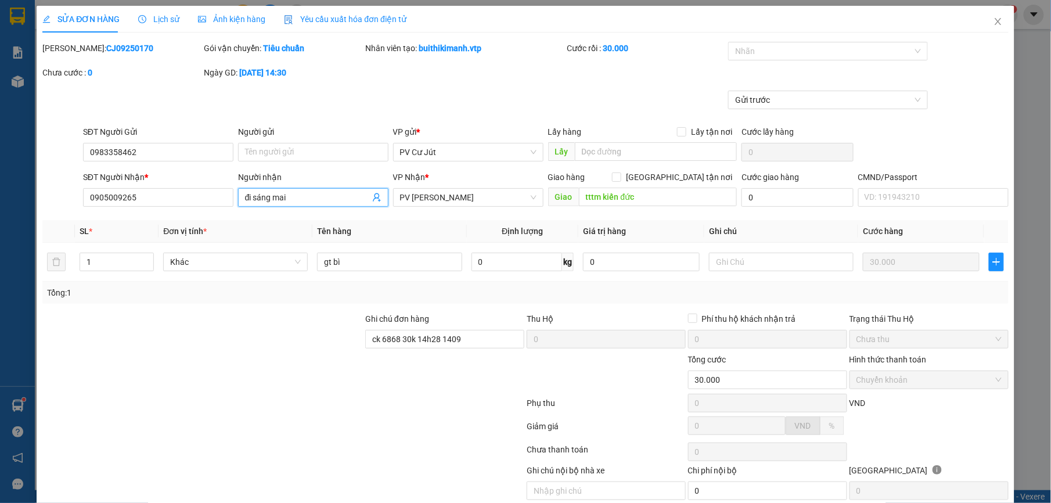
scroll to position [49, 0]
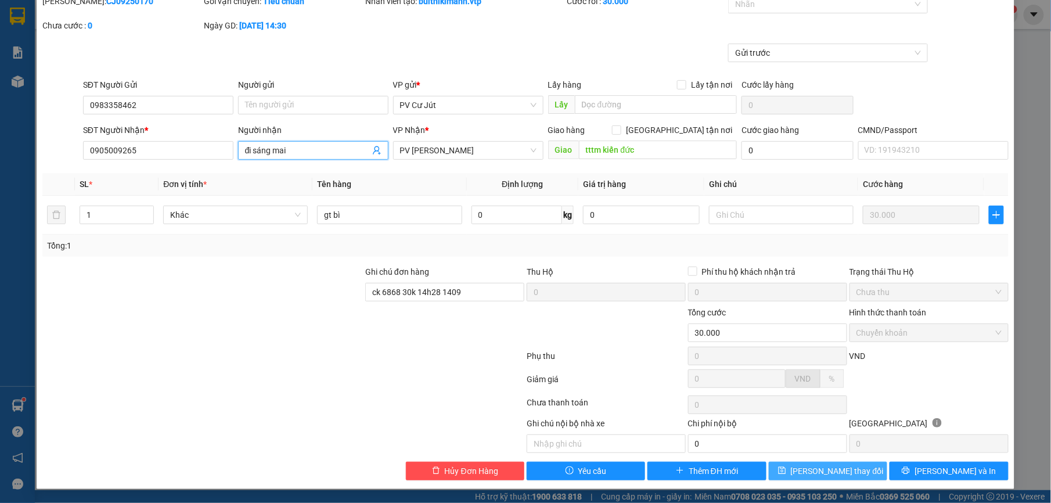
type input "đi sáng mai"
click at [802, 472] on button "[PERSON_NAME] thay đổi" at bounding box center [828, 471] width 118 height 19
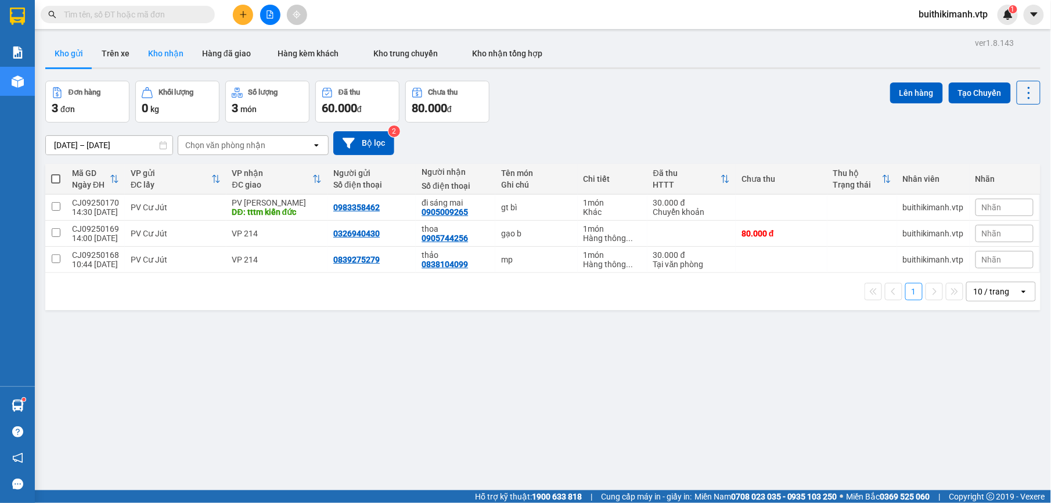
click at [152, 49] on button "Kho nhận" at bounding box center [166, 53] width 54 height 28
